Goal: Information Seeking & Learning: Find specific fact

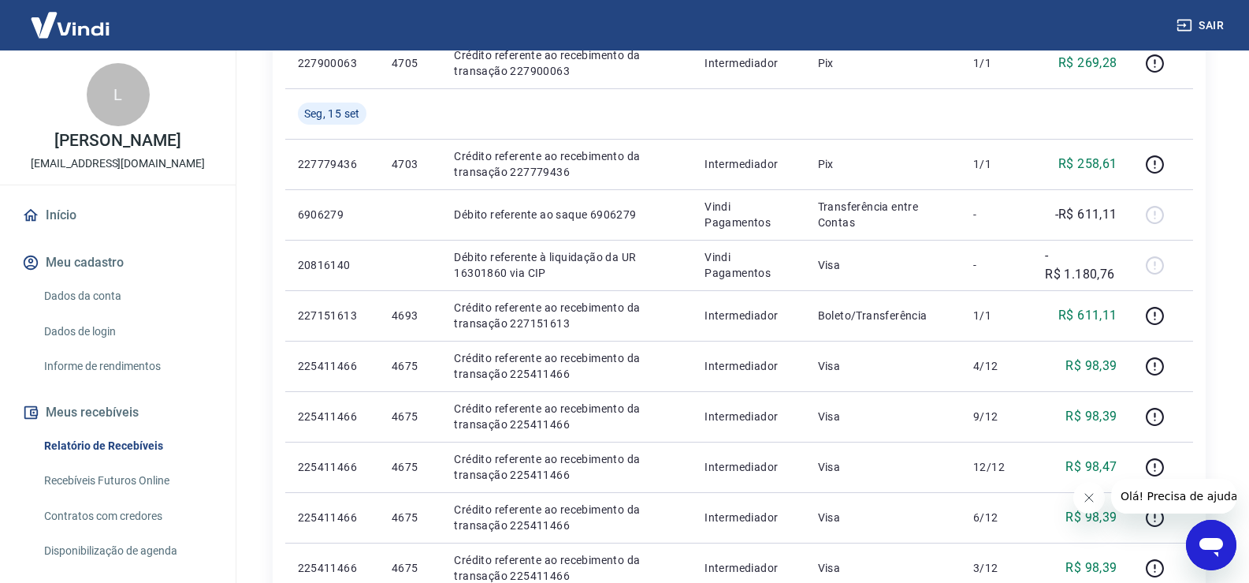
scroll to position [552, 0]
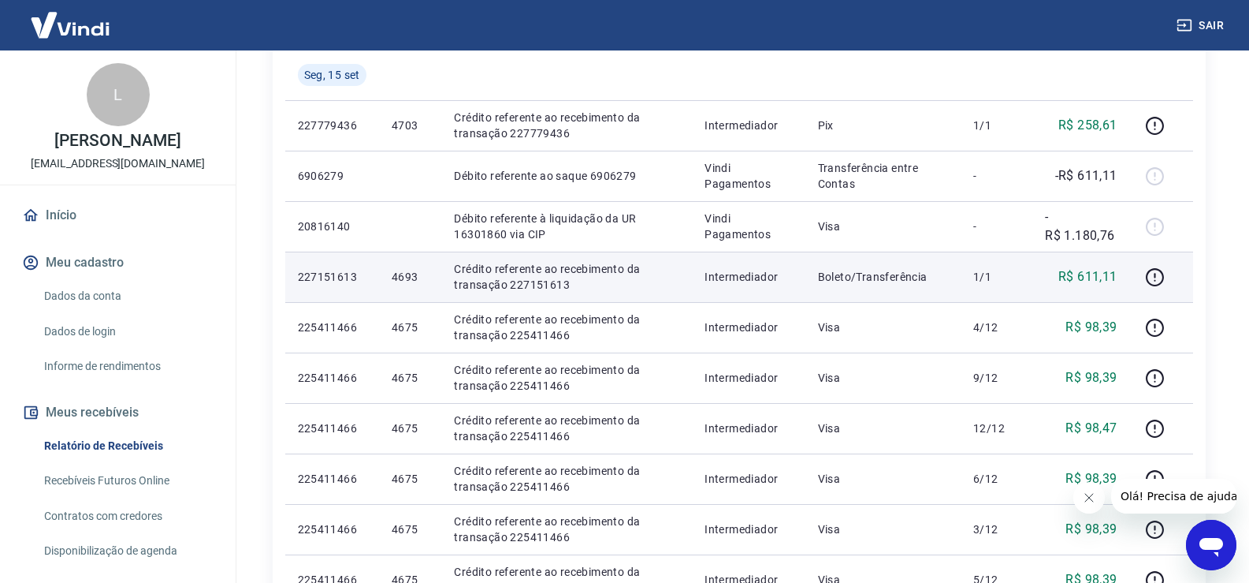
click at [1057, 252] on td "R$ 611,11" at bounding box center [1081, 276] width 97 height 50
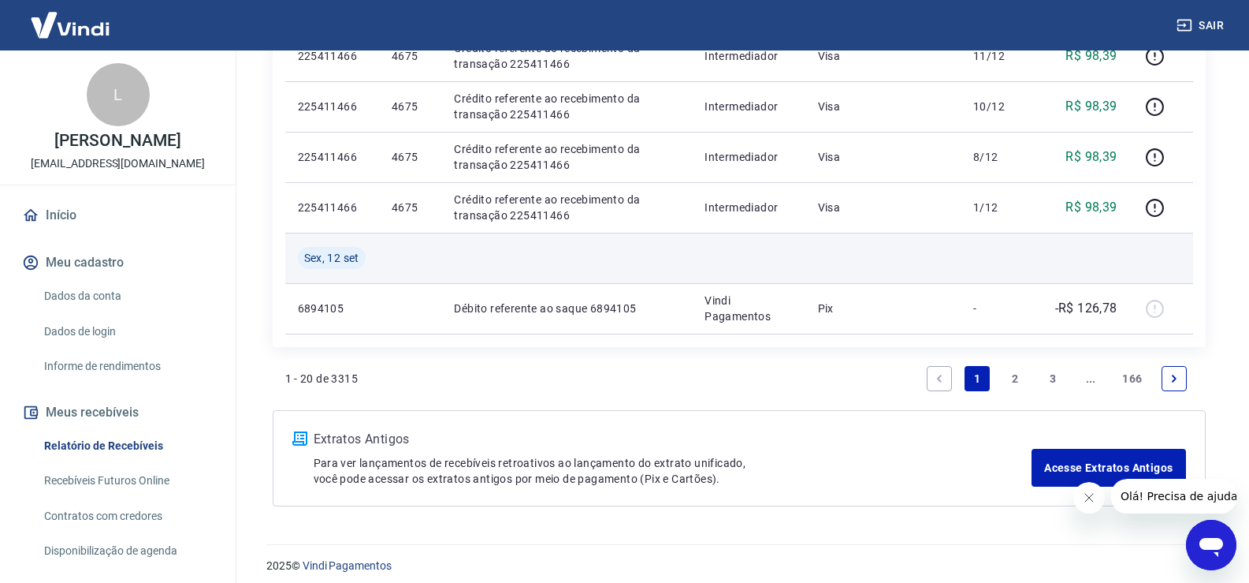
scroll to position [1237, 0]
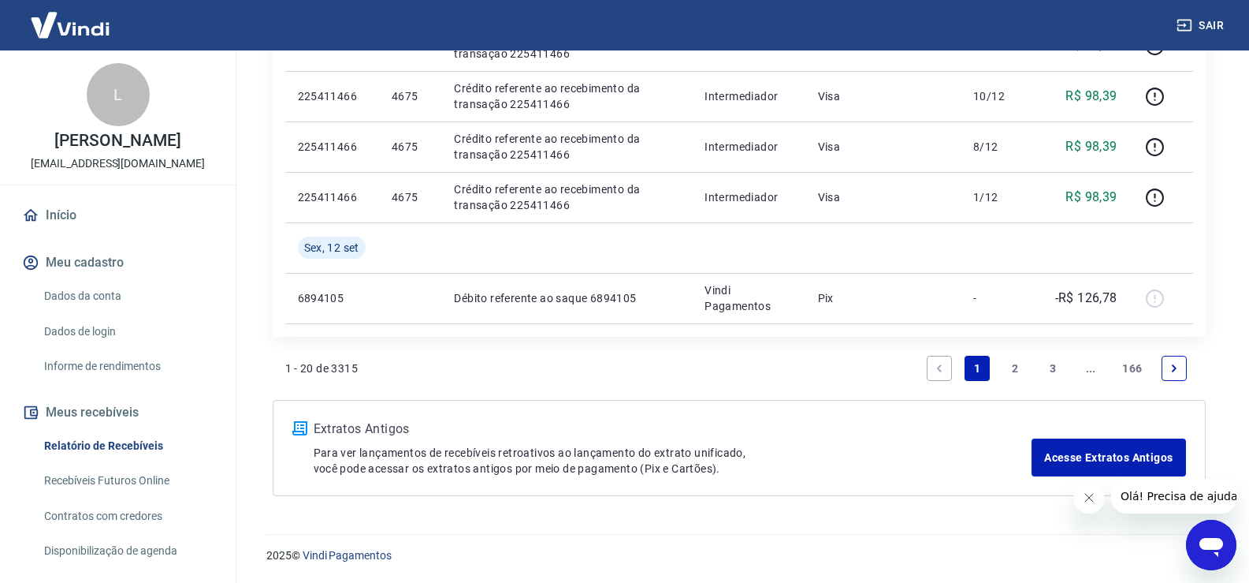
click at [1011, 374] on link "2" at bounding box center [1015, 368] width 25 height 25
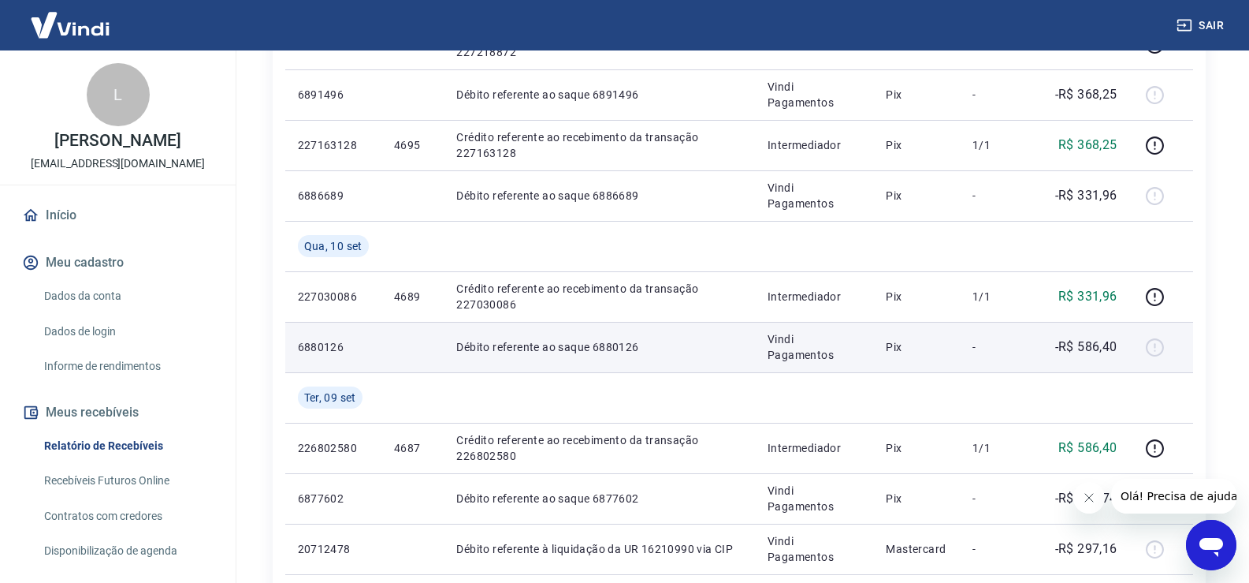
scroll to position [394, 0]
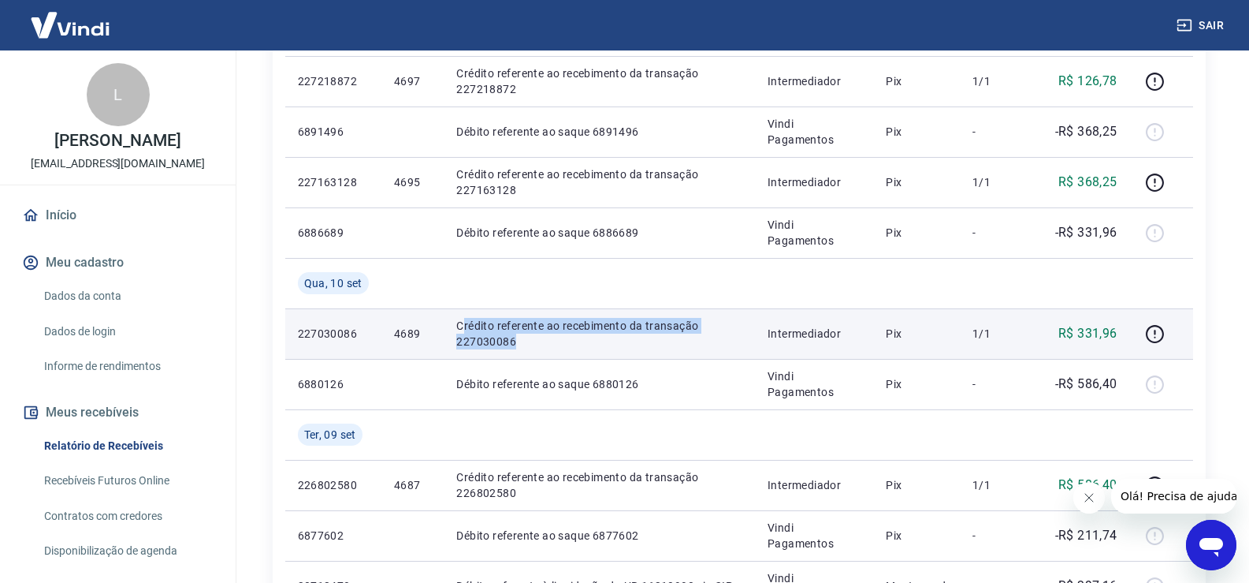
drag, startPoint x: 460, startPoint y: 324, endPoint x: 524, endPoint y: 350, distance: 69.7
click at [524, 350] on td "Crédito referente ao recebimento da transação 227030086" at bounding box center [599, 333] width 311 height 50
drag, startPoint x: 448, startPoint y: 319, endPoint x: 519, endPoint y: 341, distance: 74.8
click at [519, 341] on tr "227030086 4689 Crédito referente ao recebimento da transação 227030086 Intermed…" at bounding box center [739, 333] width 908 height 50
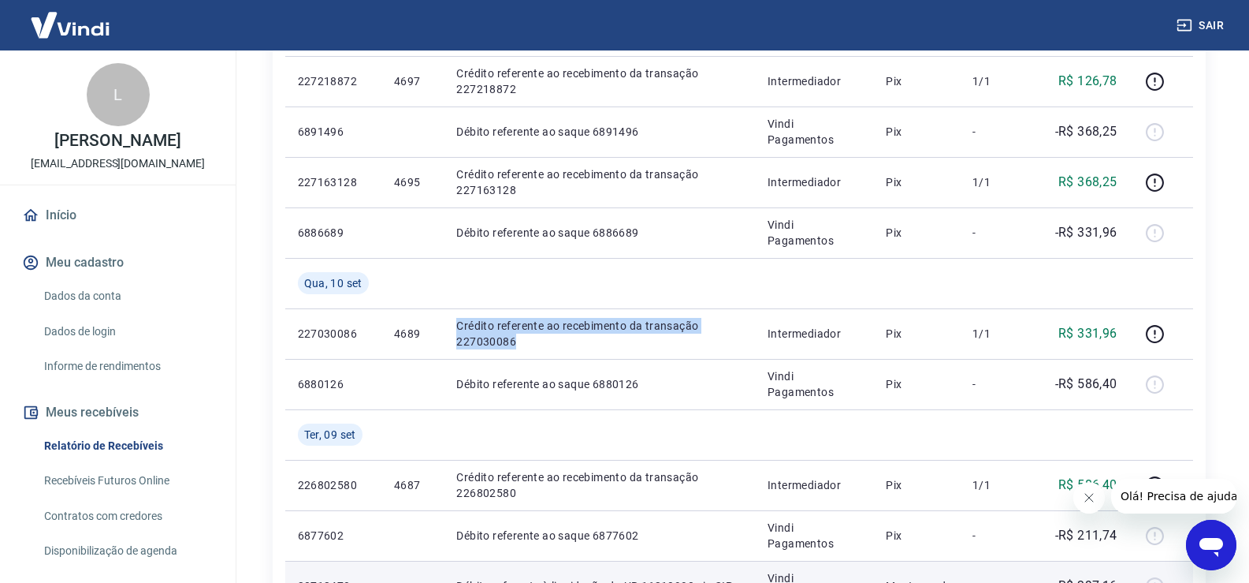
copy tr "Crédito referente ao recebimento da transação 227030086"
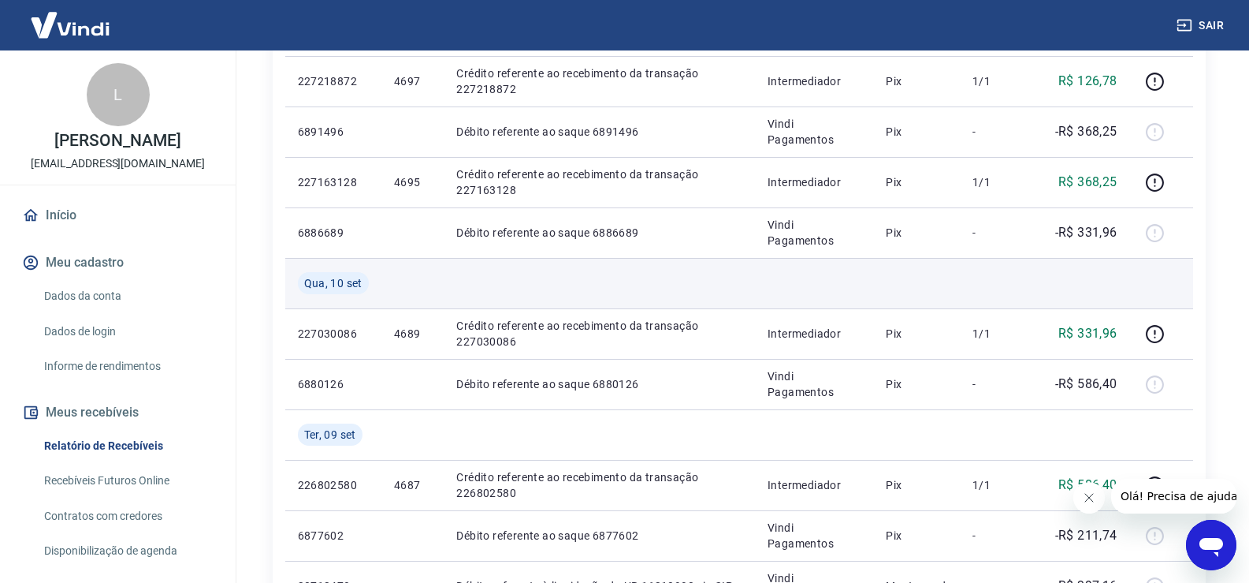
click at [575, 304] on td at bounding box center [599, 283] width 311 height 50
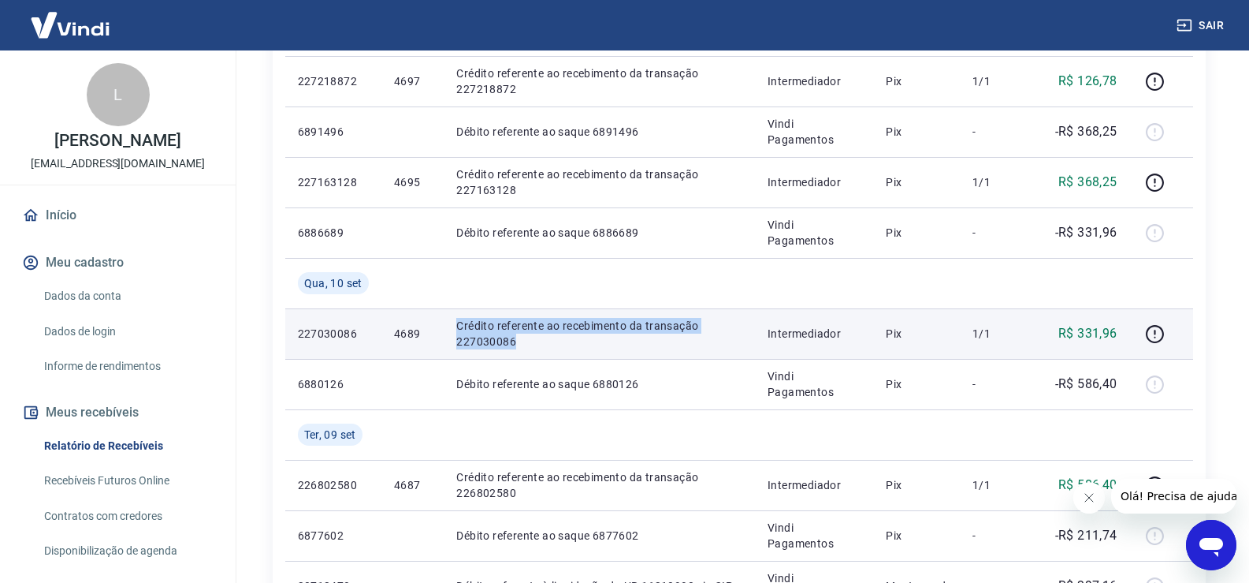
drag, startPoint x: 457, startPoint y: 322, endPoint x: 516, endPoint y: 342, distance: 62.3
click at [516, 342] on p "Crédito referente ao recebimento da transação 227030086" at bounding box center [599, 334] width 286 height 32
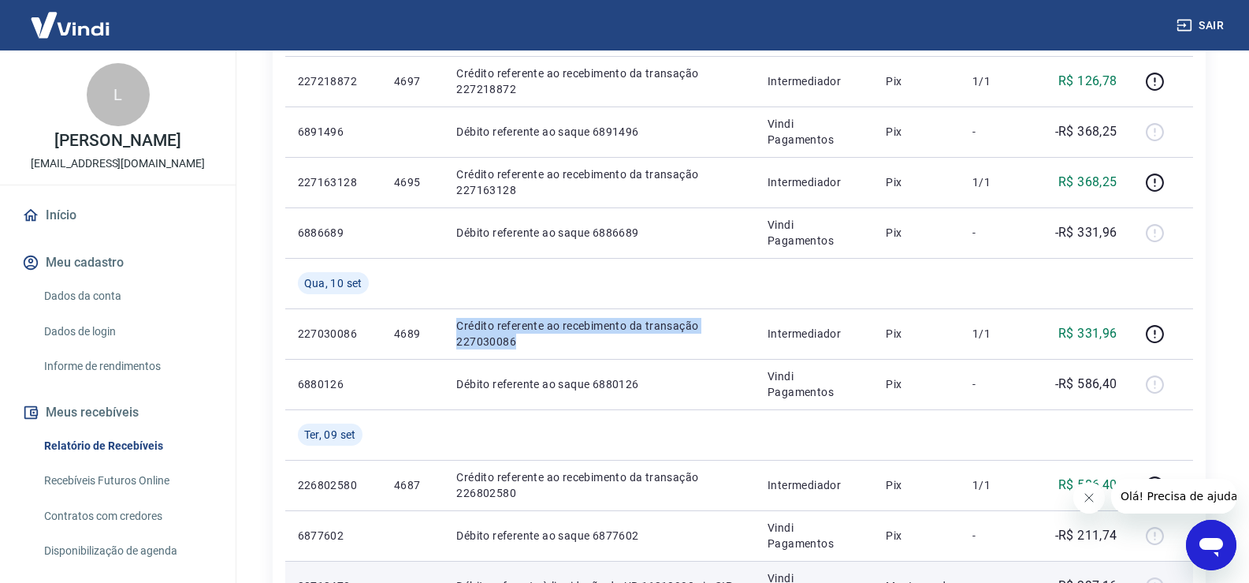
copy p "Crédito referente ao recebimento da transação 227030086"
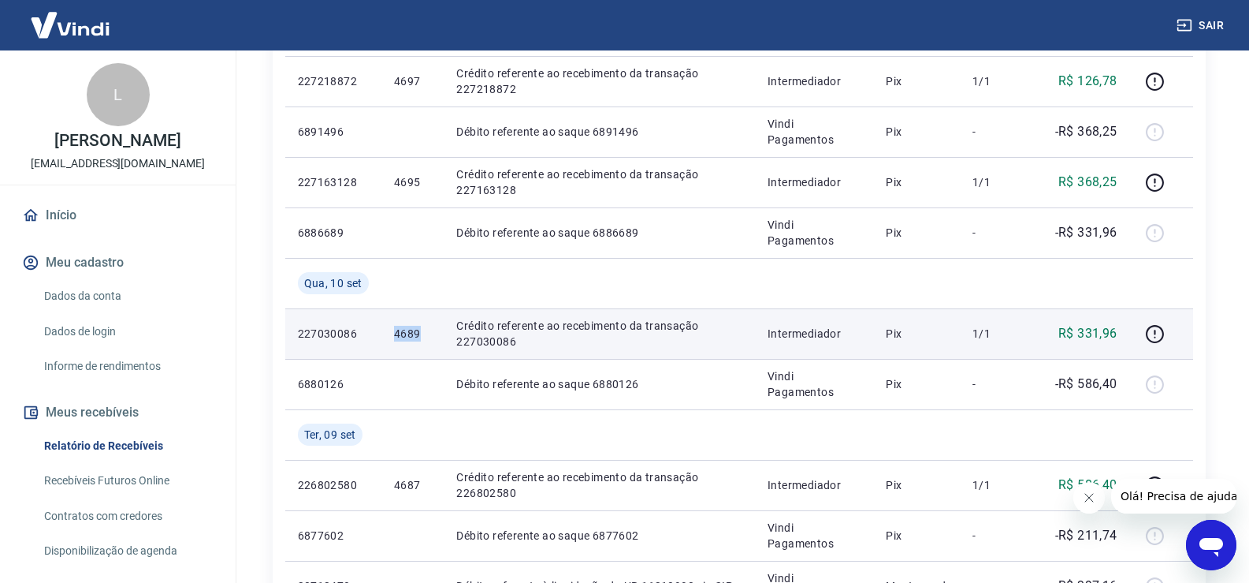
drag, startPoint x: 404, startPoint y: 329, endPoint x: 419, endPoint y: 331, distance: 15.1
click at [419, 331] on td "4689" at bounding box center [413, 333] width 62 height 50
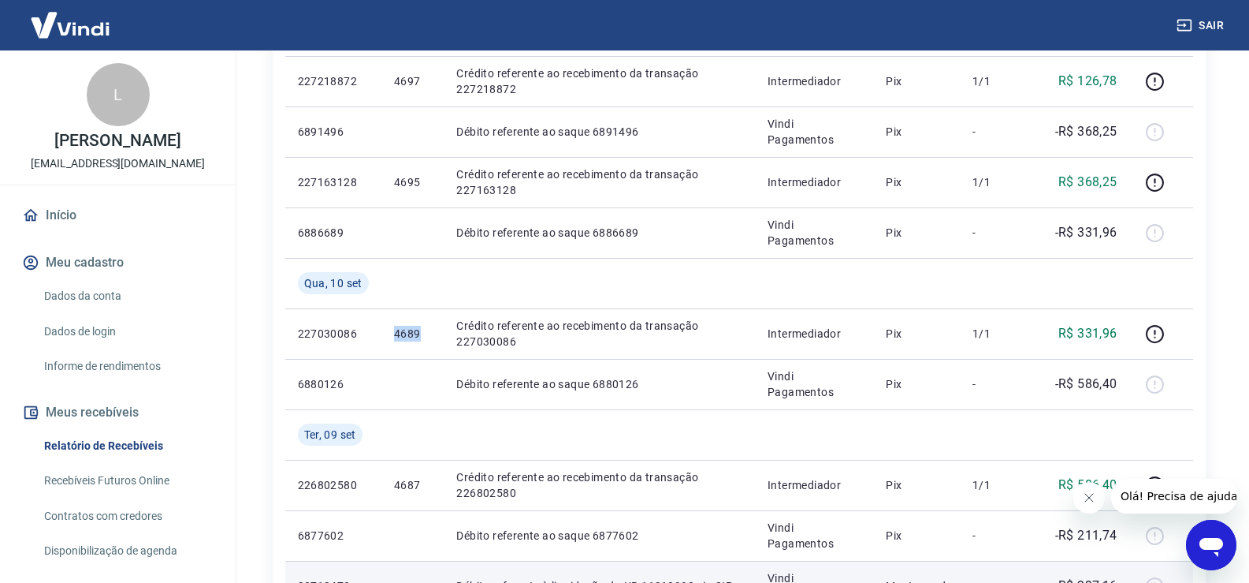
copy p "4689"
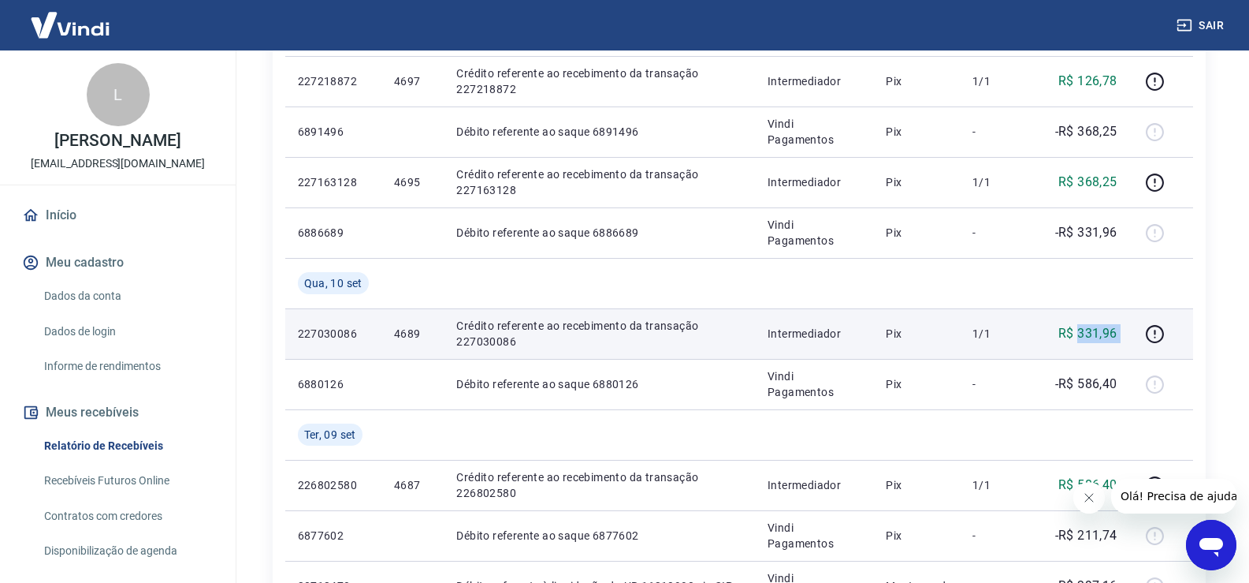
drag, startPoint x: 1131, startPoint y: 333, endPoint x: 1082, endPoint y: 330, distance: 49.7
click at [1082, 330] on tr "227030086 4689 Crédito referente ao recebimento da transação 227030086 Intermed…" at bounding box center [739, 333] width 908 height 50
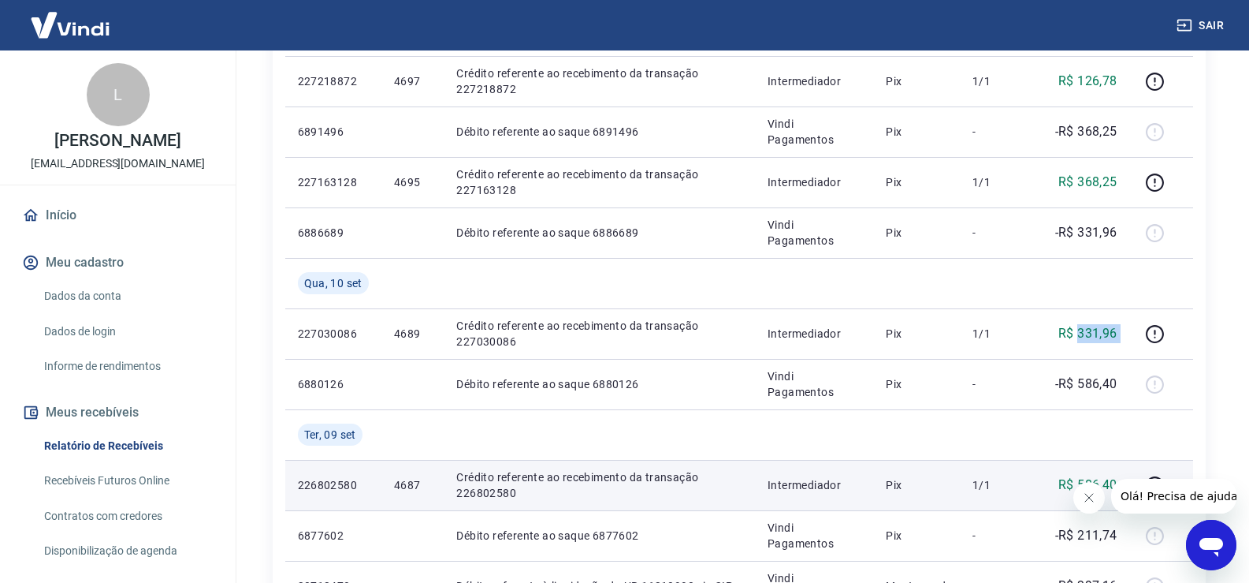
copy tr "331,96"
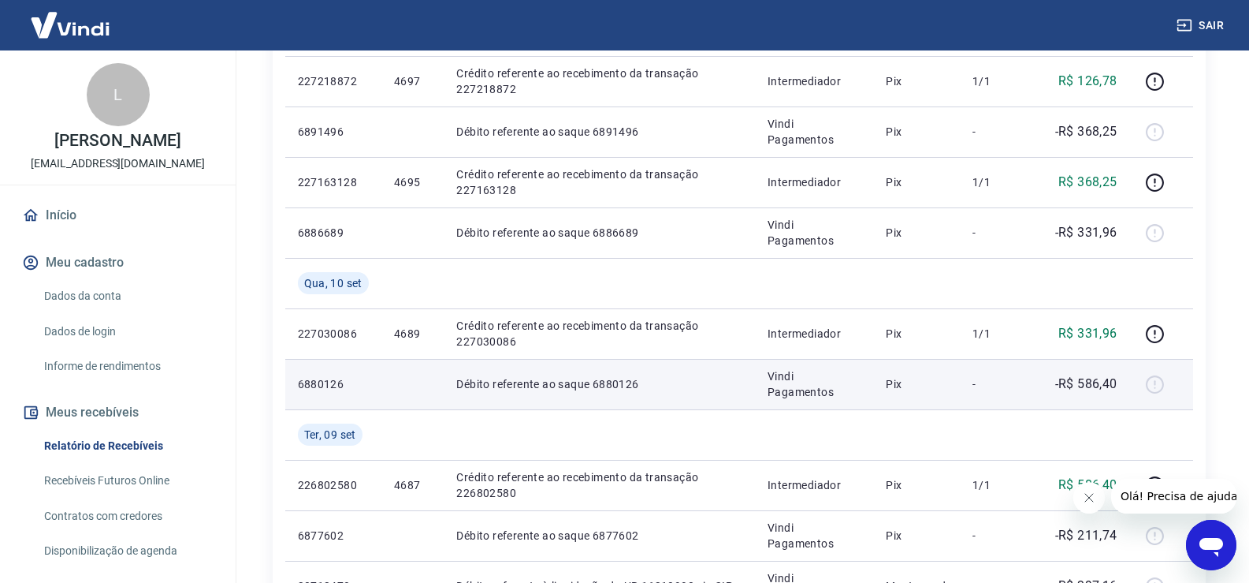
click at [852, 404] on td "Vindi Pagamentos" at bounding box center [814, 384] width 118 height 50
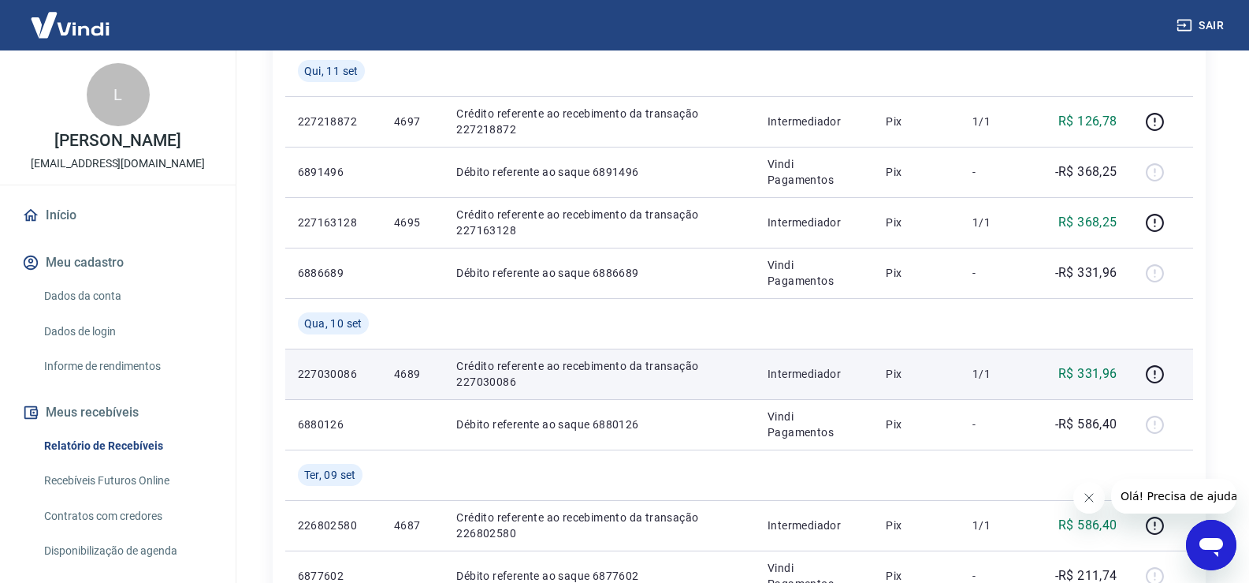
scroll to position [315, 0]
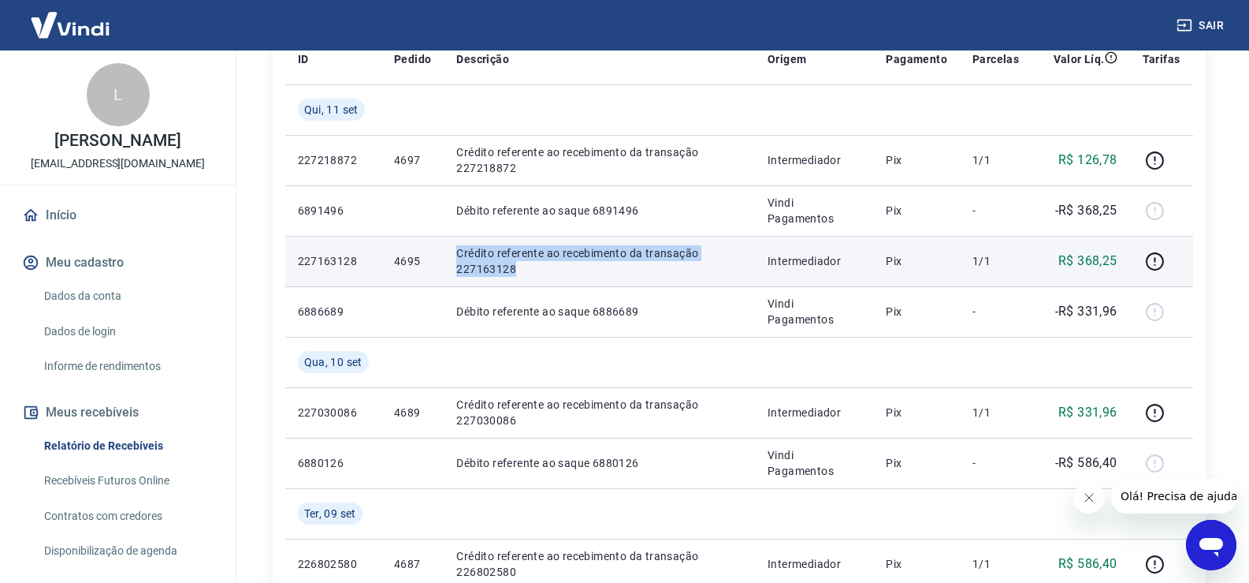
drag, startPoint x: 446, startPoint y: 242, endPoint x: 512, endPoint y: 269, distance: 71.4
click at [512, 269] on td "Crédito referente ao recebimento da transação 227163128" at bounding box center [599, 261] width 311 height 50
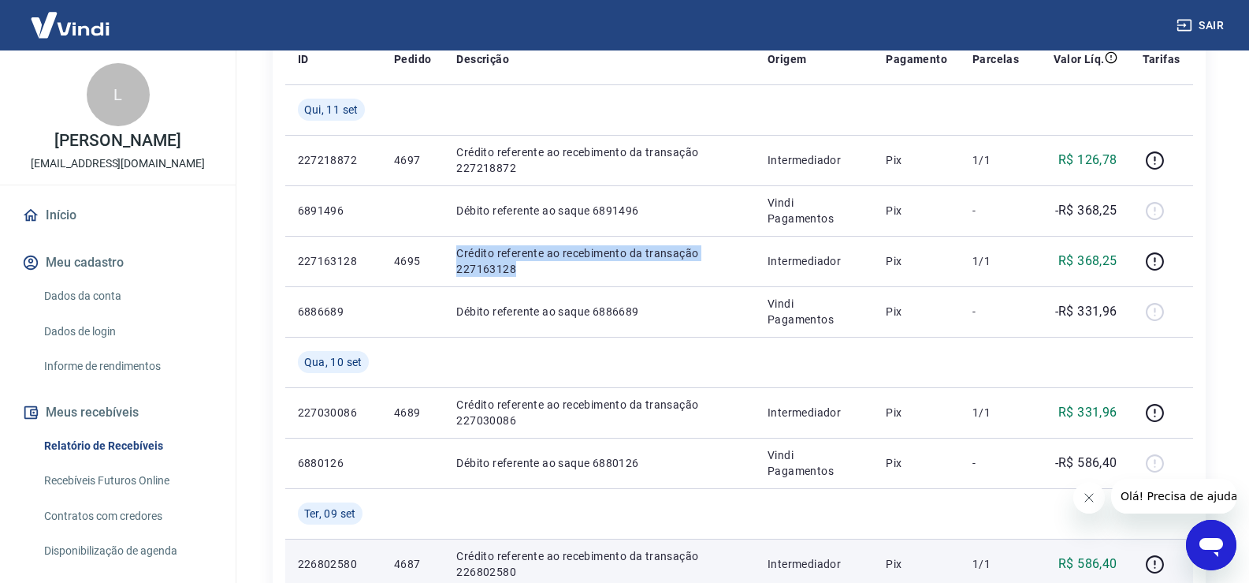
copy p "Crédito referente ao recebimento da transação 227163128"
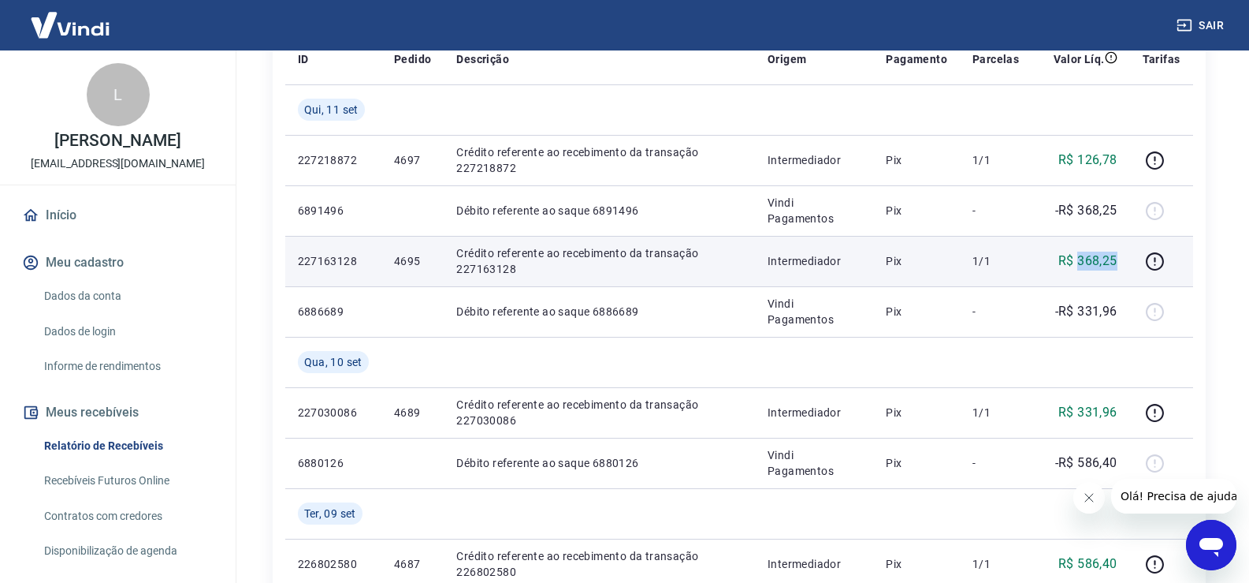
drag, startPoint x: 1126, startPoint y: 253, endPoint x: 1081, endPoint y: 260, distance: 45.5
click at [1081, 260] on td "R$ 368,25" at bounding box center [1081, 261] width 98 height 50
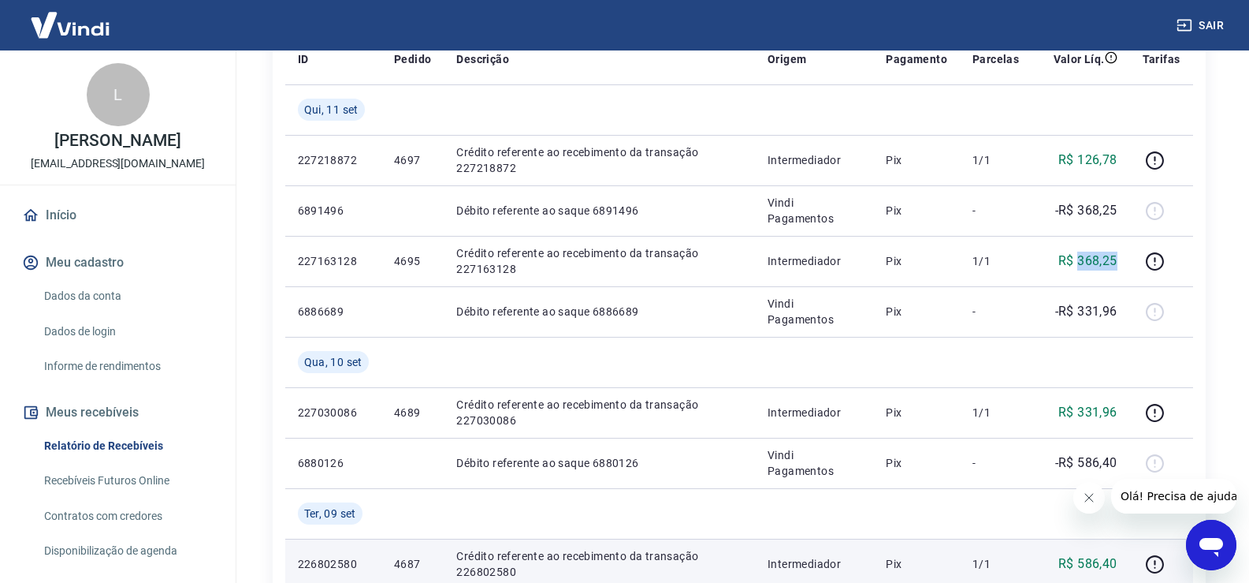
copy p "368,25"
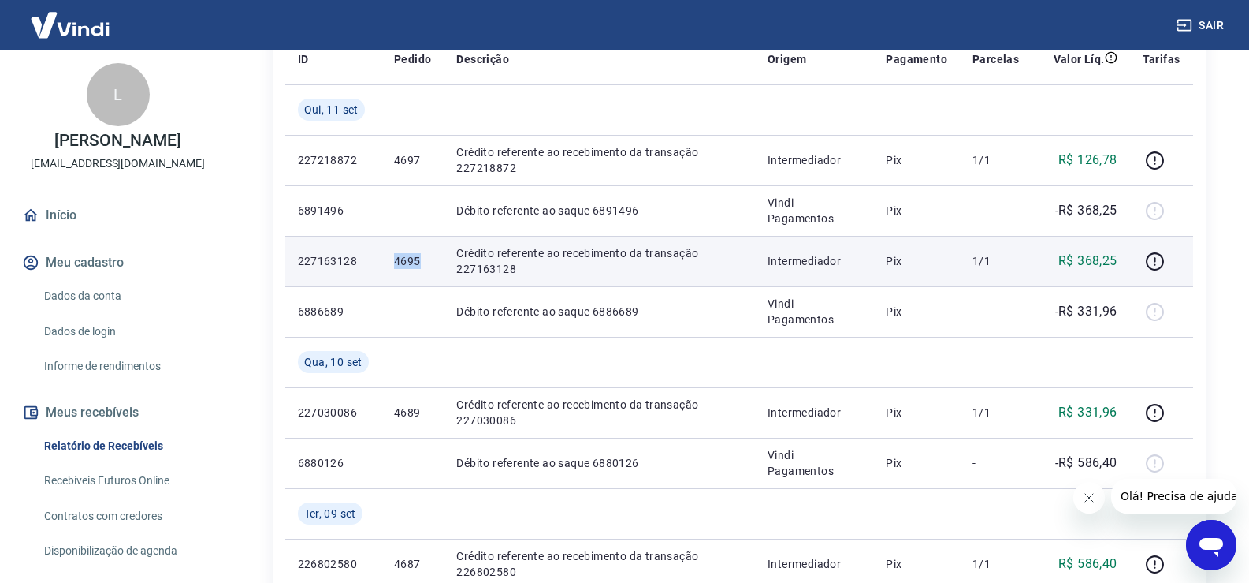
drag, startPoint x: 393, startPoint y: 258, endPoint x: 421, endPoint y: 262, distance: 28.0
click at [421, 262] on p "4695" at bounding box center [412, 261] width 37 height 16
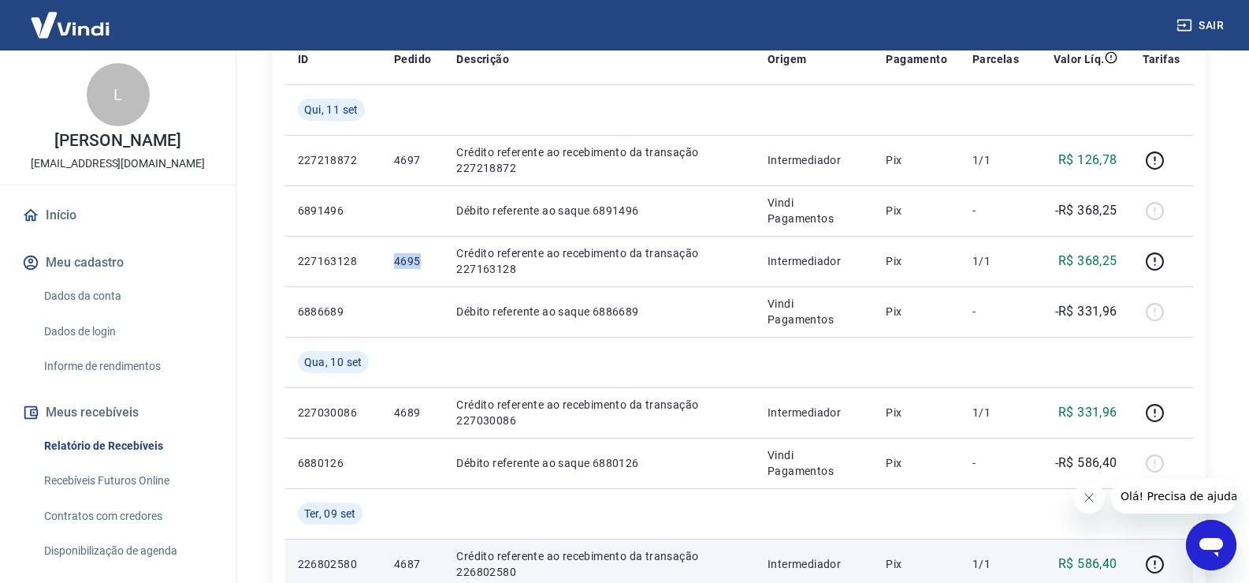
copy p "4695"
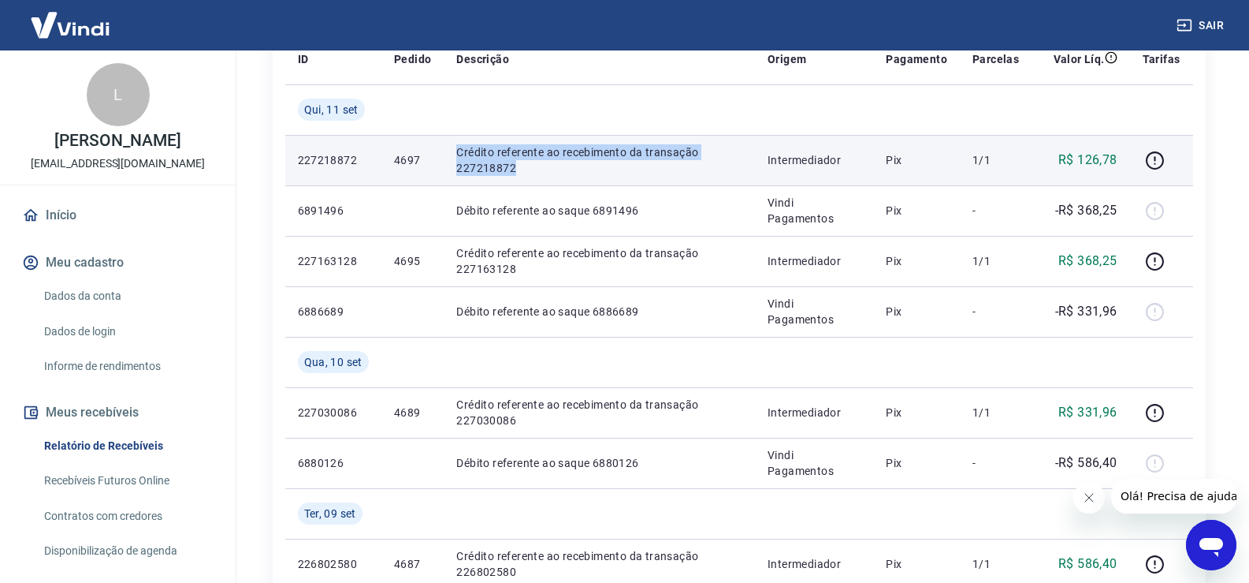
drag, startPoint x: 452, startPoint y: 153, endPoint x: 541, endPoint y: 166, distance: 90.1
click at [541, 166] on td "Crédito referente ao recebimento da transação 227218872" at bounding box center [599, 160] width 311 height 50
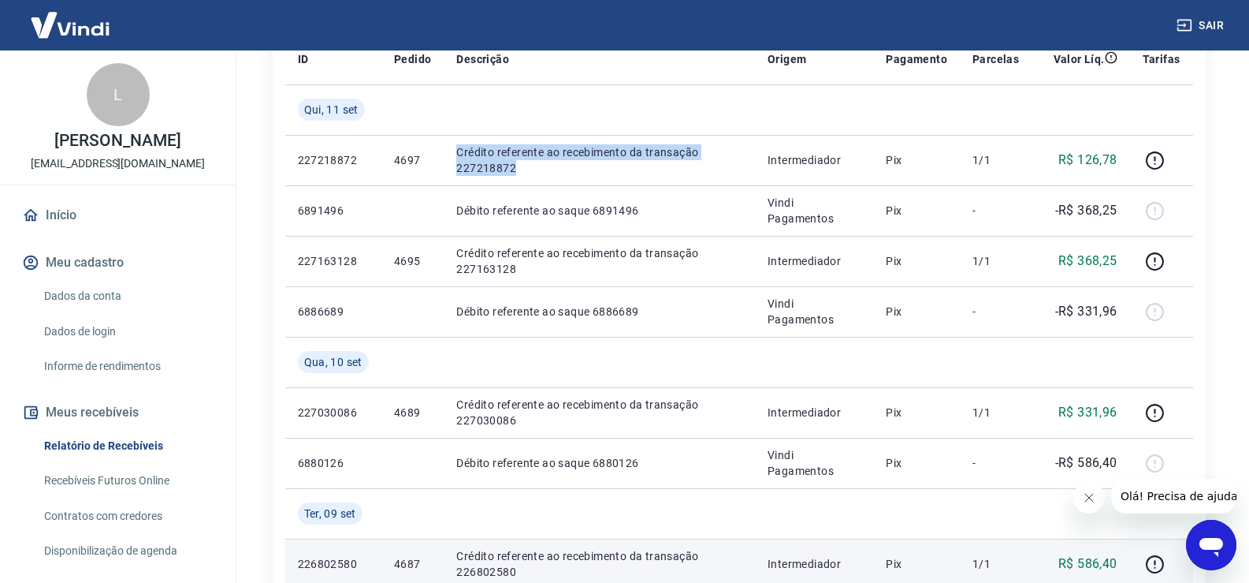
copy p "Crédito referente ao recebimento da transação 227218872"
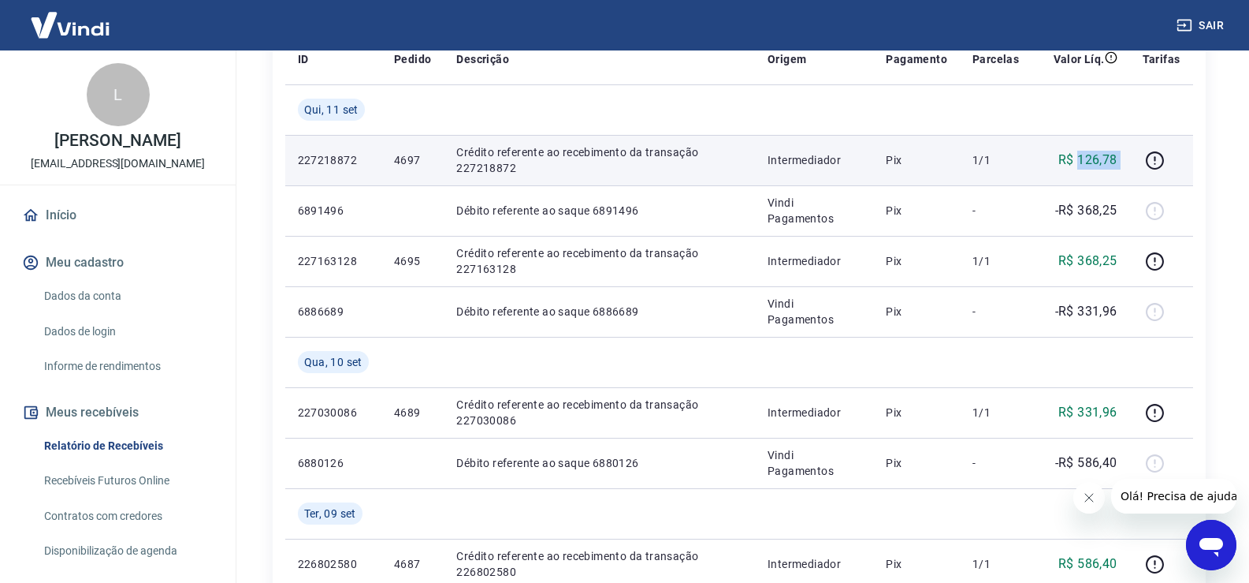
drag, startPoint x: 1097, startPoint y: 161, endPoint x: 1082, endPoint y: 162, distance: 15.0
click at [1082, 162] on tr "227218872 4697 Crédito referente ao recebimento da transação 227218872 Intermed…" at bounding box center [739, 160] width 908 height 50
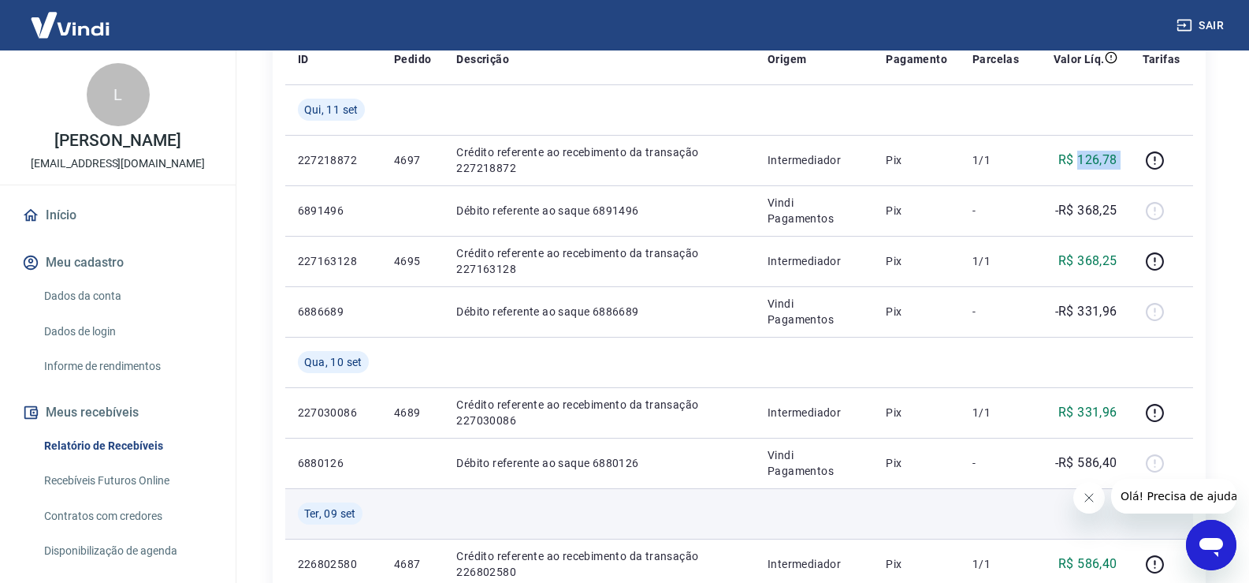
copy tr "126,78"
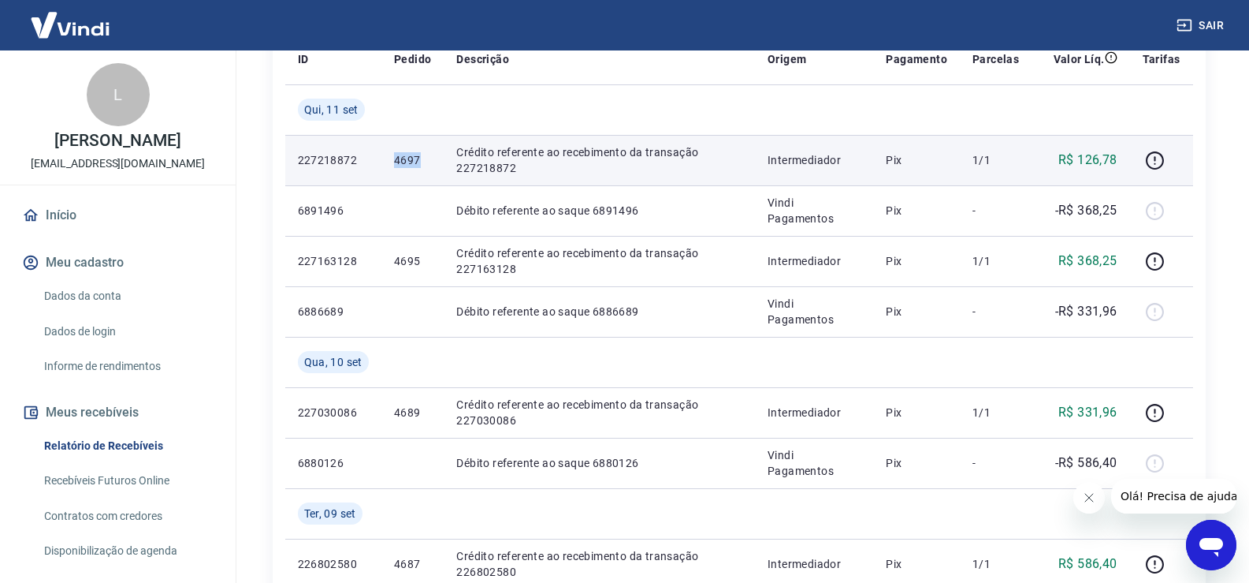
drag, startPoint x: 396, startPoint y: 158, endPoint x: 417, endPoint y: 158, distance: 21.3
click at [417, 158] on td "4697" at bounding box center [413, 160] width 62 height 50
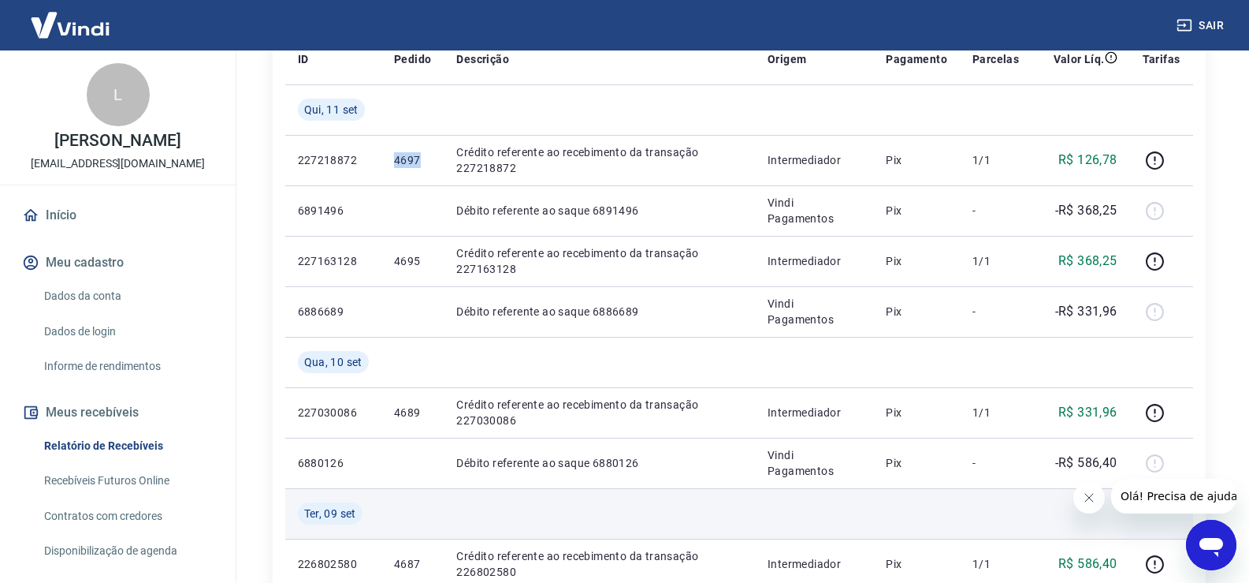
copy p "4697"
